Goal: Task Accomplishment & Management: Manage account settings

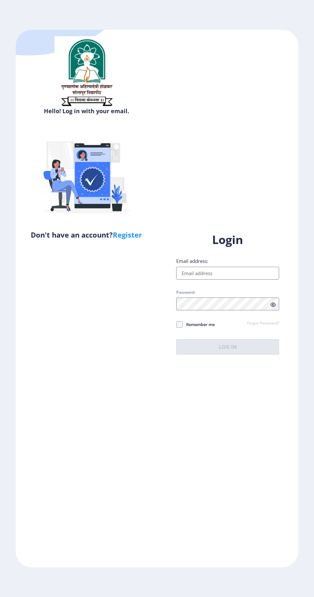
click at [249, 280] on input "Email address:" at bounding box center [227, 273] width 103 height 13
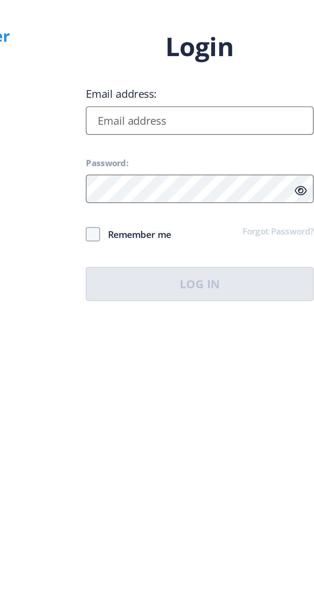
type input "[EMAIL_ADDRESS][DOMAIN_NAME]"
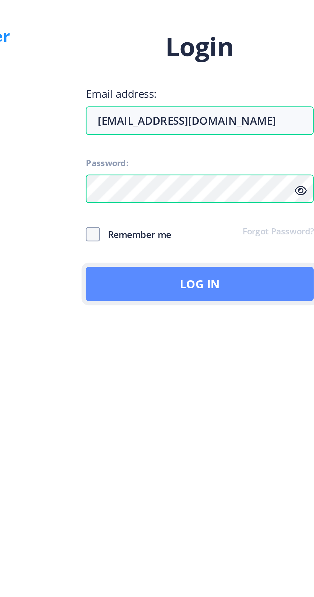
click at [250, 355] on button "Log In" at bounding box center [227, 346] width 103 height 15
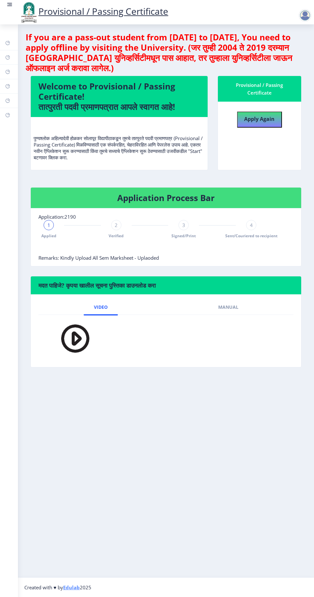
click at [24, 5] on img at bounding box center [28, 12] width 19 height 22
click at [10, 4] on rect at bounding box center [10, 4] width 4 height 1
